Goal: Communication & Community: Answer question/provide support

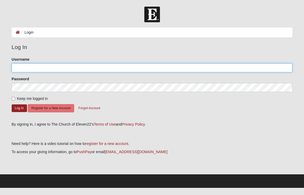
click at [24, 69] on input "Username" at bounding box center [152, 67] width 281 height 9
type input "cherietoban0"
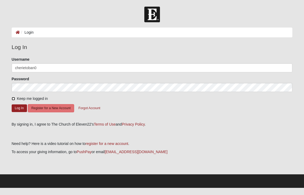
click at [13, 97] on input "Keep me logged in" at bounding box center [13, 98] width 3 height 3
checkbox input "true"
click at [18, 109] on button "Log In" at bounding box center [19, 108] width 15 height 8
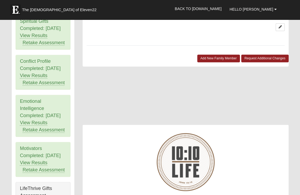
scroll to position [170, 0]
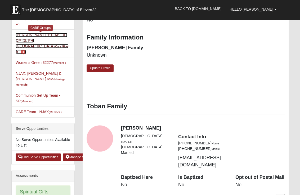
click at [26, 49] on span "1" at bounding box center [24, 51] width 6 height 5
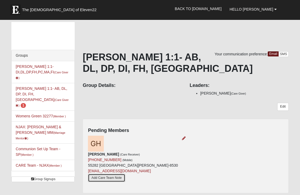
click at [125, 173] on link "Add Care Team Note" at bounding box center [106, 177] width 37 height 8
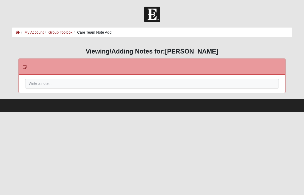
drag, startPoint x: 0, startPoint y: 0, endPoint x: 139, endPoint y: 162, distance: 213.5
click at [139, 112] on html "Hello Cherie My Account Log Out Care Team Note Add My Account Group Toolbox Car…" at bounding box center [152, 56] width 304 height 112
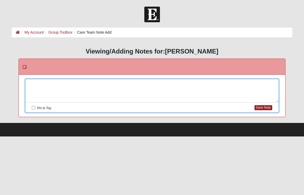
click at [38, 84] on div at bounding box center [151, 90] width 253 height 23
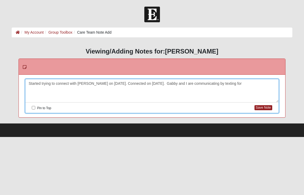
click at [194, 83] on div "Started trying to connect with Gabby on September 2. Connected on September 5. …" at bounding box center [151, 90] width 253 height 23
click at [254, 83] on div "Started trying to connect with Gabby on September 2. Connected on September 5. …" at bounding box center [151, 90] width 253 height 23
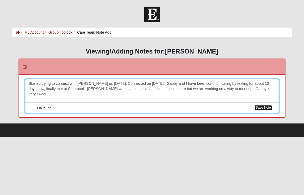
click at [265, 106] on button "Save Note" at bounding box center [263, 107] width 18 height 5
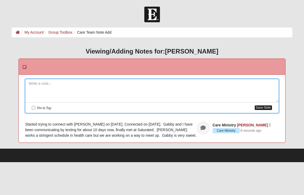
click at [265, 106] on button "Save Note" at bounding box center [263, 107] width 18 height 5
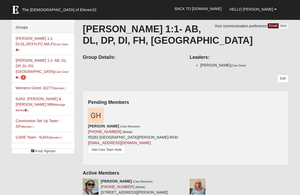
scroll to position [28, 0]
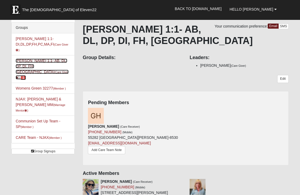
click at [34, 61] on link "Cherie Toban 1:1- AB, DL, DP, DI, FH, MA (Care Giver ) 1" at bounding box center [42, 68] width 53 height 21
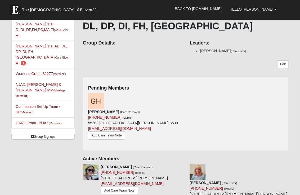
scroll to position [53, 0]
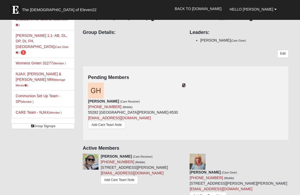
click at [183, 86] on icon at bounding box center [184, 85] width 4 height 4
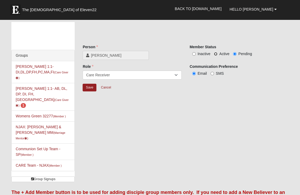
click at [216, 53] on input "Active" at bounding box center [215, 53] width 3 height 3
radio input "true"
click at [90, 88] on input "Save" at bounding box center [90, 88] width 14 height 8
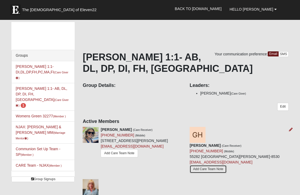
click at [226, 165] on link "Add Care Team Note" at bounding box center [207, 169] width 37 height 8
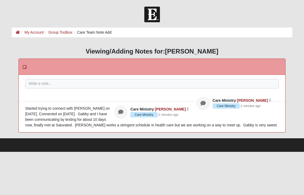
drag, startPoint x: 0, startPoint y: 0, endPoint x: 233, endPoint y: 152, distance: 278.1
click at [233, 152] on html "Hello Cherie My Account Log Out Care Team Note Add My Account Group Toolbox Car…" at bounding box center [152, 76] width 304 height 152
click at [123, 112] on icon at bounding box center [120, 111] width 5 height 5
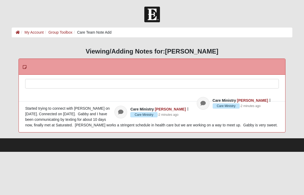
click at [50, 85] on div at bounding box center [151, 90] width 253 height 23
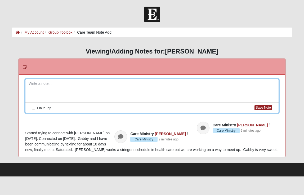
click at [227, 149] on div "Started trying to connect with Gabby on September 2. Connected on September 5. …" at bounding box center [151, 141] width 253 height 22
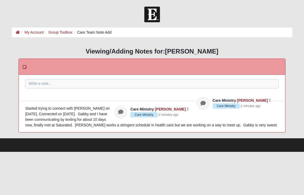
click at [226, 122] on div "Started trying to connect with Gabby on September 2. Connected on September 5. …" at bounding box center [151, 117] width 253 height 22
click at [225, 126] on div "Started trying to connect with Gabby on September 2. Connected on September 5. …" at bounding box center [151, 117] width 253 height 22
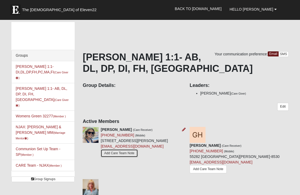
click at [106, 157] on link "Add Care Team Note" at bounding box center [118, 153] width 37 height 8
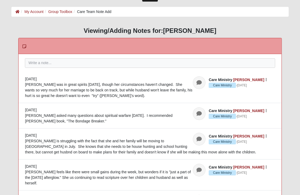
scroll to position [14, 0]
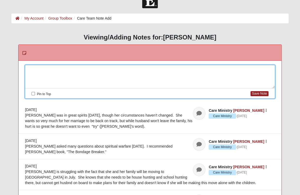
click at [39, 67] on div at bounding box center [149, 76] width 249 height 23
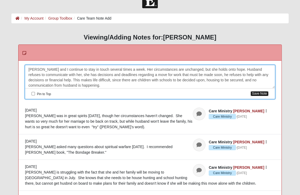
click at [262, 92] on button "Save Note" at bounding box center [259, 93] width 18 height 5
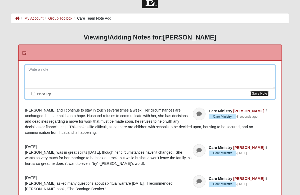
click at [262, 92] on button "Save Note" at bounding box center [259, 93] width 18 height 5
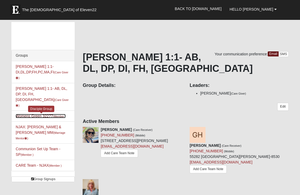
click at [33, 114] on link "Womens Green 32277 (Member )" at bounding box center [41, 116] width 50 height 4
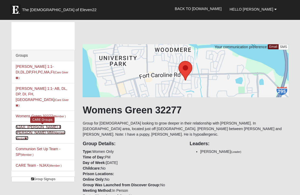
click at [32, 131] on small "(Marriage Mentor )" at bounding box center [40, 135] width 49 height 9
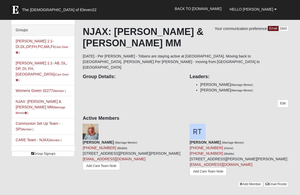
scroll to position [15, 0]
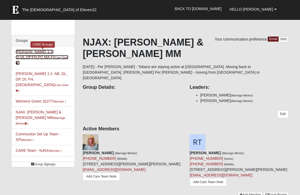
click at [36, 58] on link "Cherie Toban 1:1-DI,DL,DP,FH,PC,MA,FI (Care Giver )" at bounding box center [42, 56] width 53 height 15
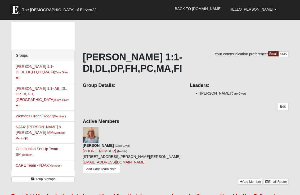
drag, startPoint x: 0, startPoint y: 0, endPoint x: 36, endPoint y: 58, distance: 68.4
click at [36, 58] on div "Groups" at bounding box center [43, 55] width 63 height 11
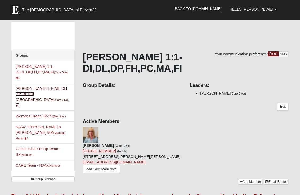
click at [34, 95] on link "[PERSON_NAME] 1:1- AB, DL, DP, DI, FH, [GEOGRAPHIC_DATA] (Care Giver )" at bounding box center [42, 96] width 53 height 21
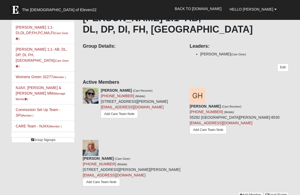
scroll to position [36, 0]
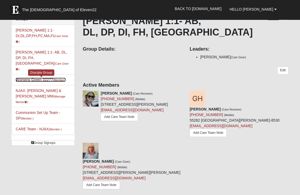
click at [44, 77] on link "Womens Green 32277 (Member )" at bounding box center [41, 79] width 50 height 4
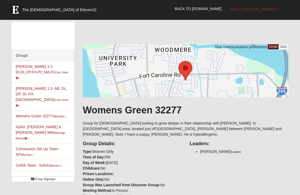
click at [259, 9] on span "Hello [PERSON_NAME]" at bounding box center [251, 9] width 44 height 4
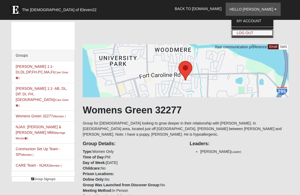
click at [255, 33] on link "Log Out" at bounding box center [252, 32] width 42 height 7
